Goal: Transaction & Acquisition: Purchase product/service

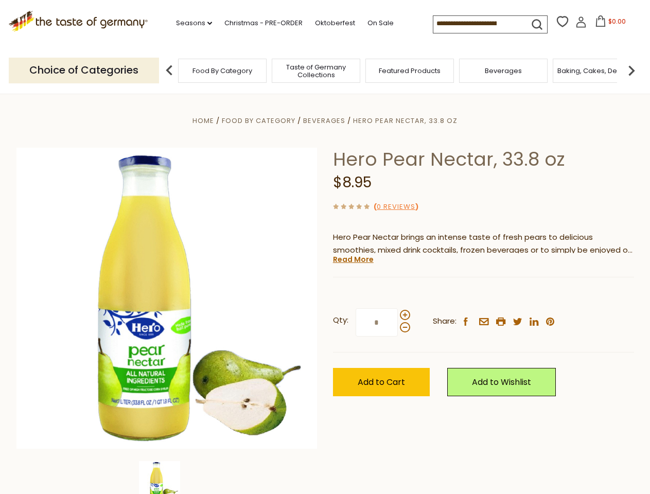
click at [325, 247] on div "Home Food By Category [GEOGRAPHIC_DATA] Hero Pear Nectar, 33.8 oz Hero Pear Nec…" at bounding box center [325, 312] width 633 height 396
click at [190, 23] on link "Seasons dropdown_arrow" at bounding box center [194, 22] width 36 height 11
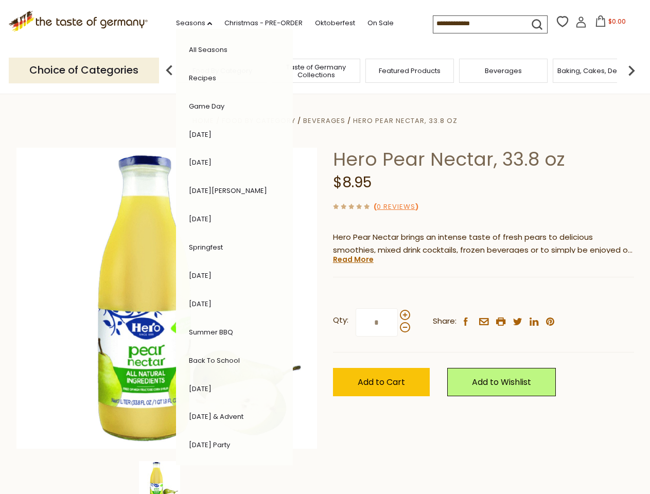
click at [477, 24] on input at bounding box center [476, 23] width 87 height 14
click at [608, 24] on span "$0.00" at bounding box center [616, 21] width 17 height 9
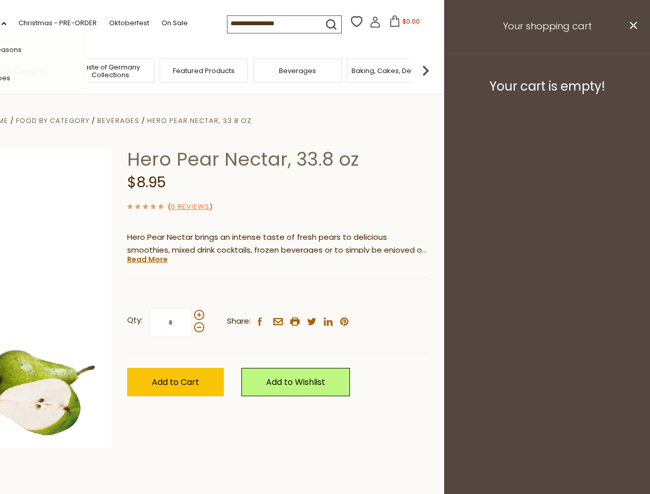
click at [87, 70] on div "All Seasons Recipes Game Day [DATE] [DATE] [DATE][PERSON_NAME] [DATE] Springfes…" at bounding box center [28, 247] width 117 height 436
click at [631, 70] on footer "Your cart is empty!" at bounding box center [547, 86] width 206 height 66
click at [325, 294] on div "Qty: * Share: facebook email printer twitter linkedin pinterest" at bounding box center [277, 323] width 301 height 60
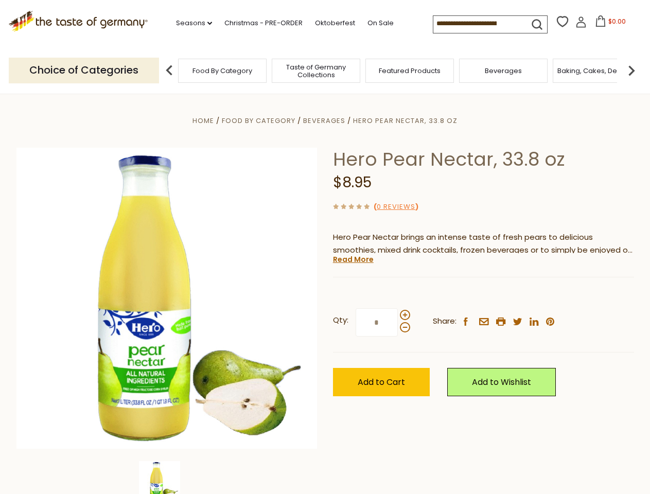
click at [167, 477] on div "Home Food By Category [GEOGRAPHIC_DATA] Hero Pear Nectar, 33.8 oz Hero Pear Nec…" at bounding box center [325, 312] width 633 height 396
click at [167, 477] on img at bounding box center [159, 481] width 41 height 41
click at [352, 259] on link "Read More" at bounding box center [353, 259] width 41 height 10
